Goal: Information Seeking & Learning: Learn about a topic

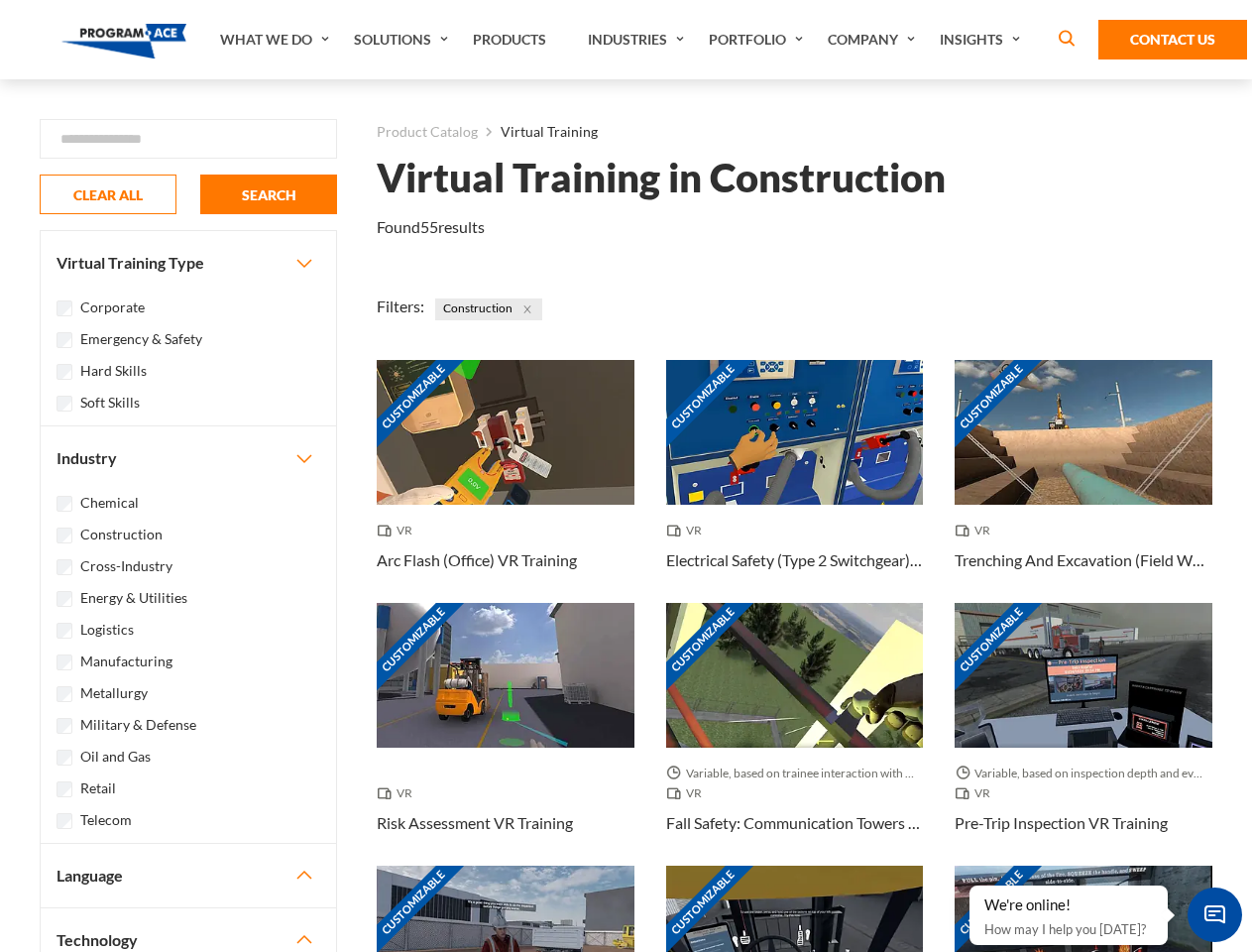
click at [277, 40] on link "What We Do" at bounding box center [277, 40] width 133 height 80
click at [403, 40] on link "Solutions" at bounding box center [402, 40] width 119 height 80
click at [638, 40] on link "Industries" at bounding box center [637, 40] width 121 height 80
click at [876, 40] on link "Company" at bounding box center [874, 40] width 113 height 80
click at [984, 40] on link "Insights" at bounding box center [983, 40] width 106 height 80
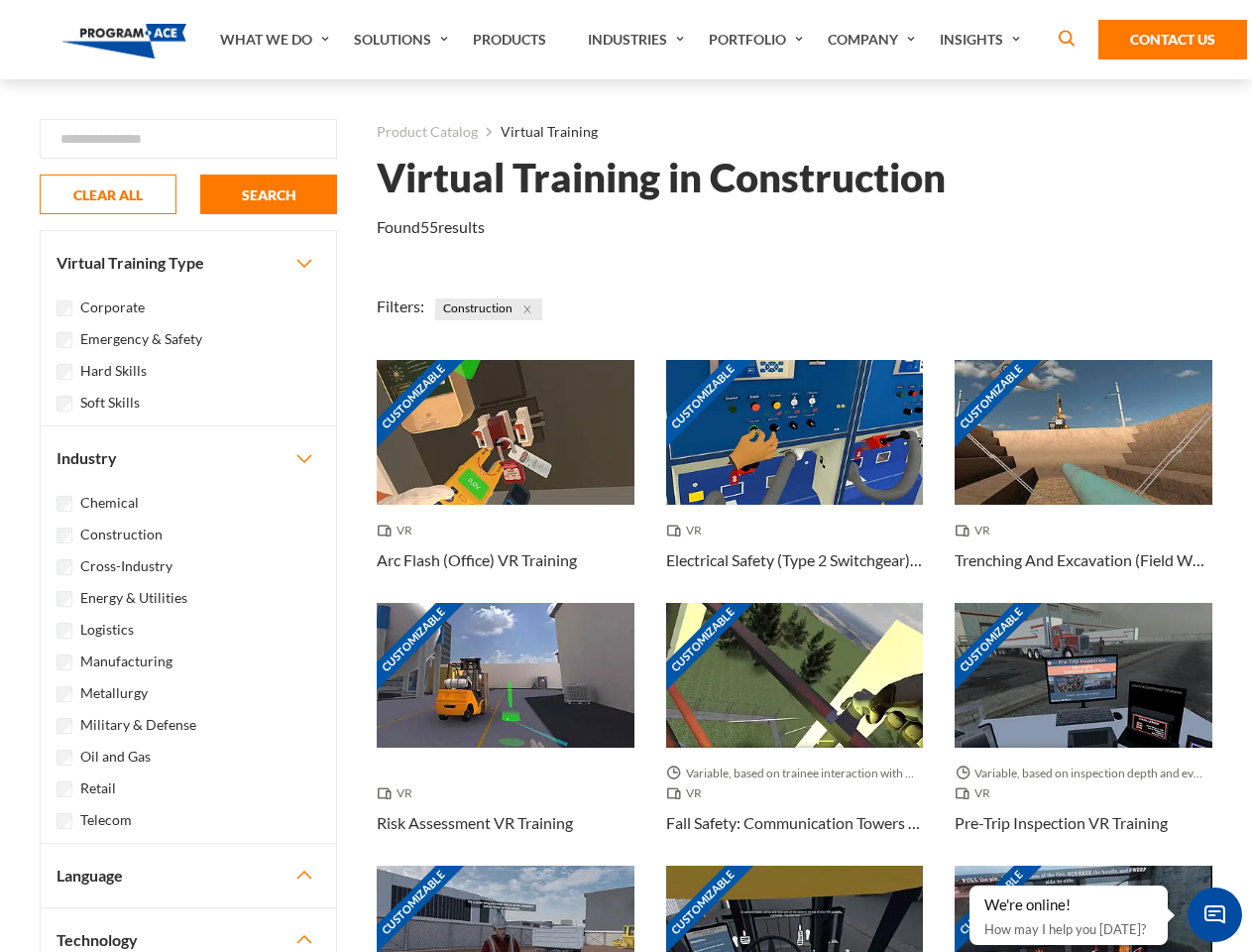
click at [0, 0] on div "Blog White Papers News" at bounding box center [0, 0] width 0 height 0
click at [0, 0] on strong "How Virtual Learning Can Enhance Workforce Productivity: A Guide for L&D Manage…" at bounding box center [0, 0] width 0 height 0
click at [1215, 914] on span "Minimize live chat window" at bounding box center [1215, 914] width 73 height 73
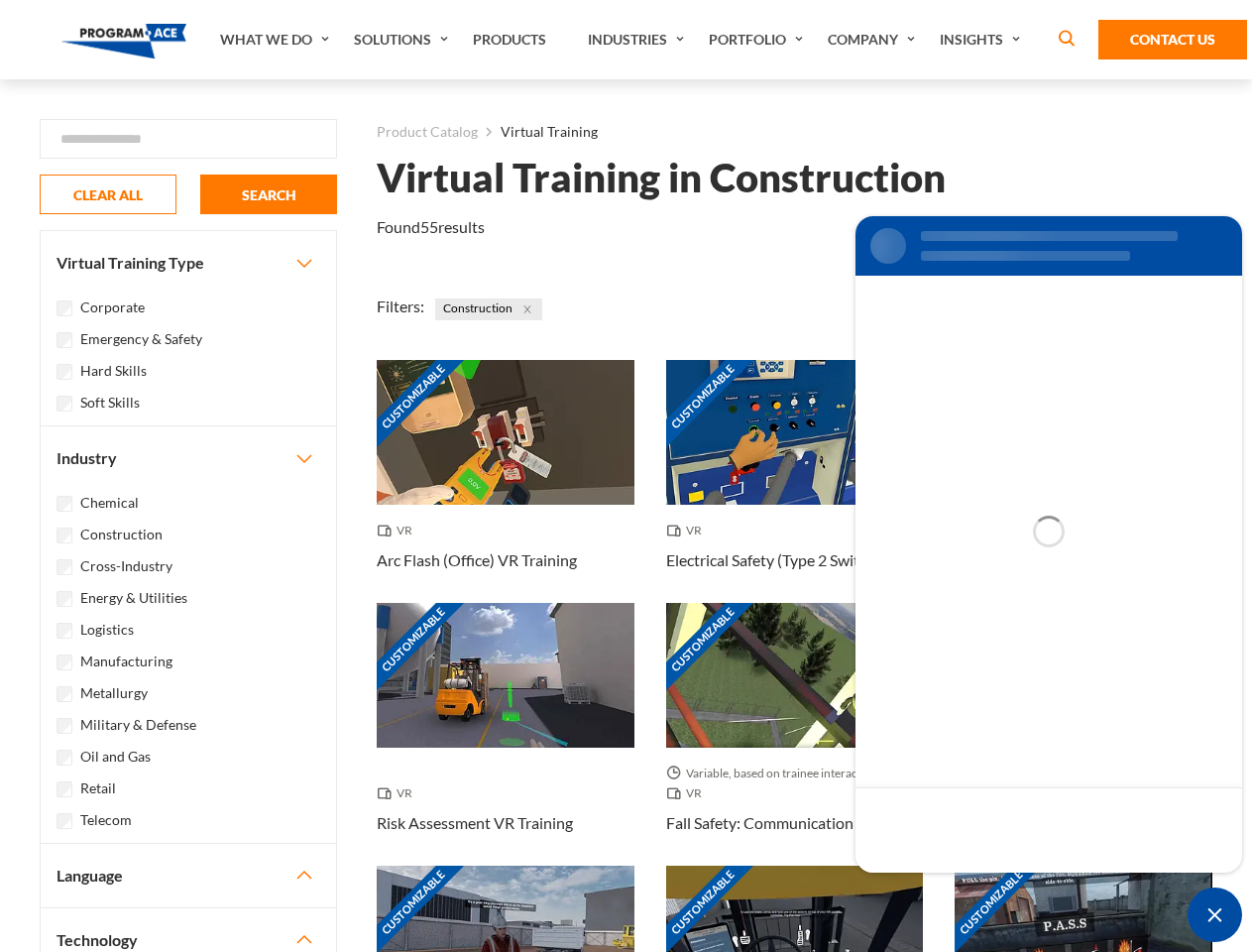
click at [971, 886] on div "Customizable" at bounding box center [1084, 937] width 258 height 144
